Goal: Navigation & Orientation: Find specific page/section

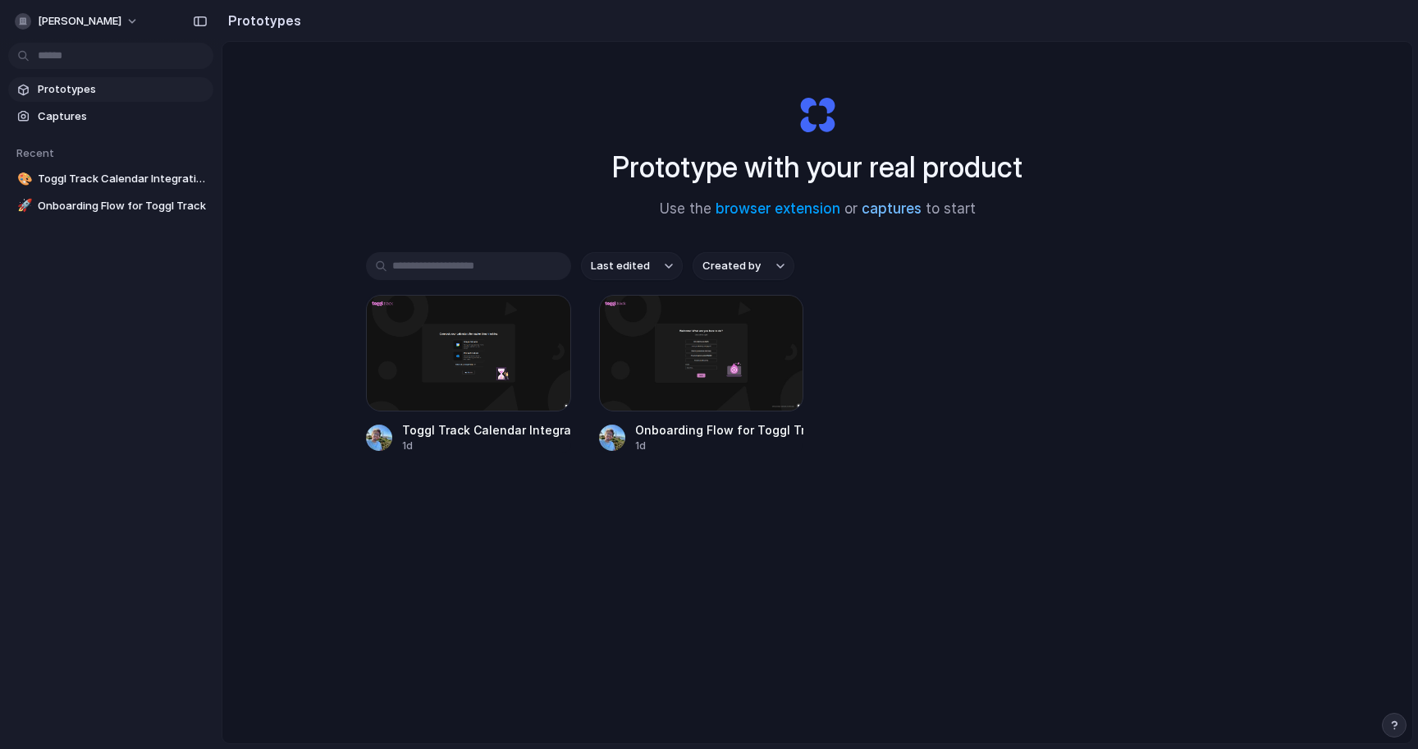
click at [899, 216] on link "captures" at bounding box center [892, 208] width 60 height 16
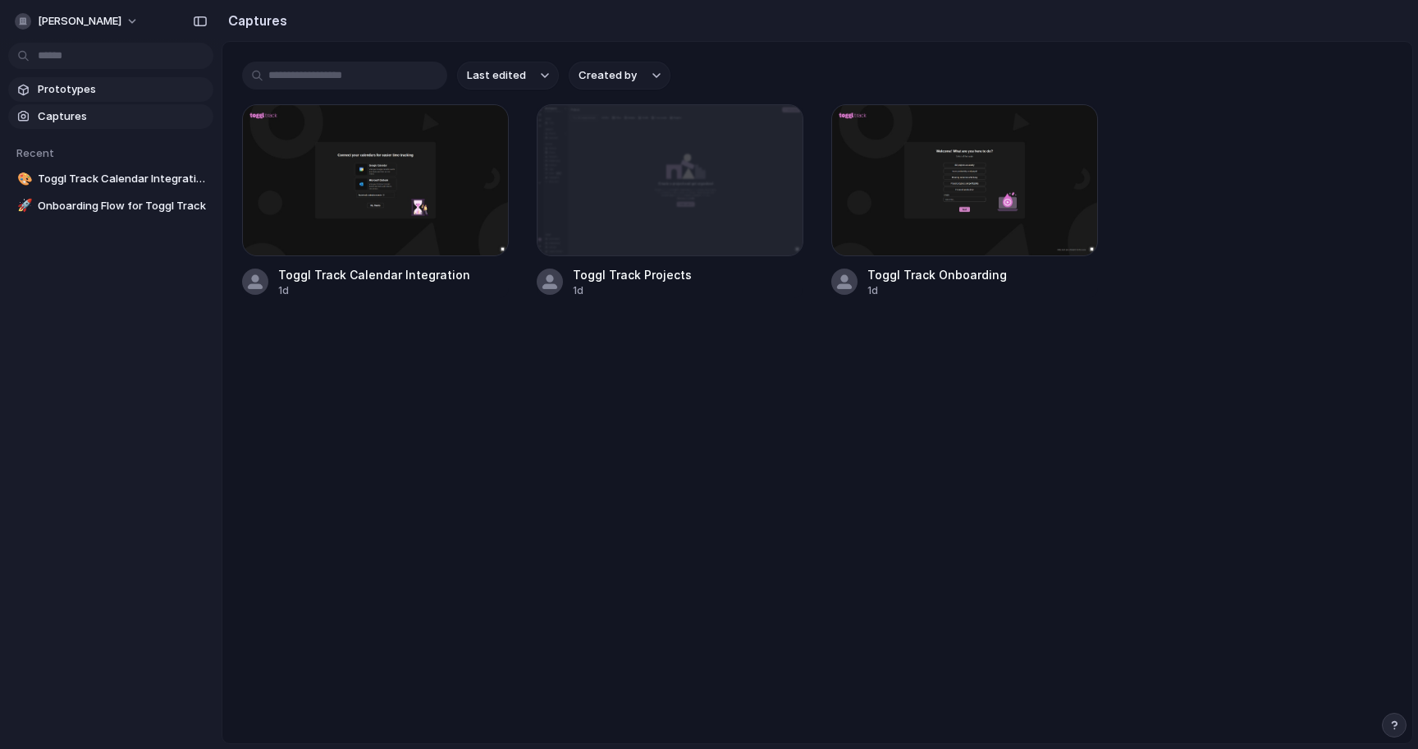
click at [87, 83] on span "Prototypes" at bounding box center [122, 89] width 169 height 16
